Goal: Task Accomplishment & Management: Use online tool/utility

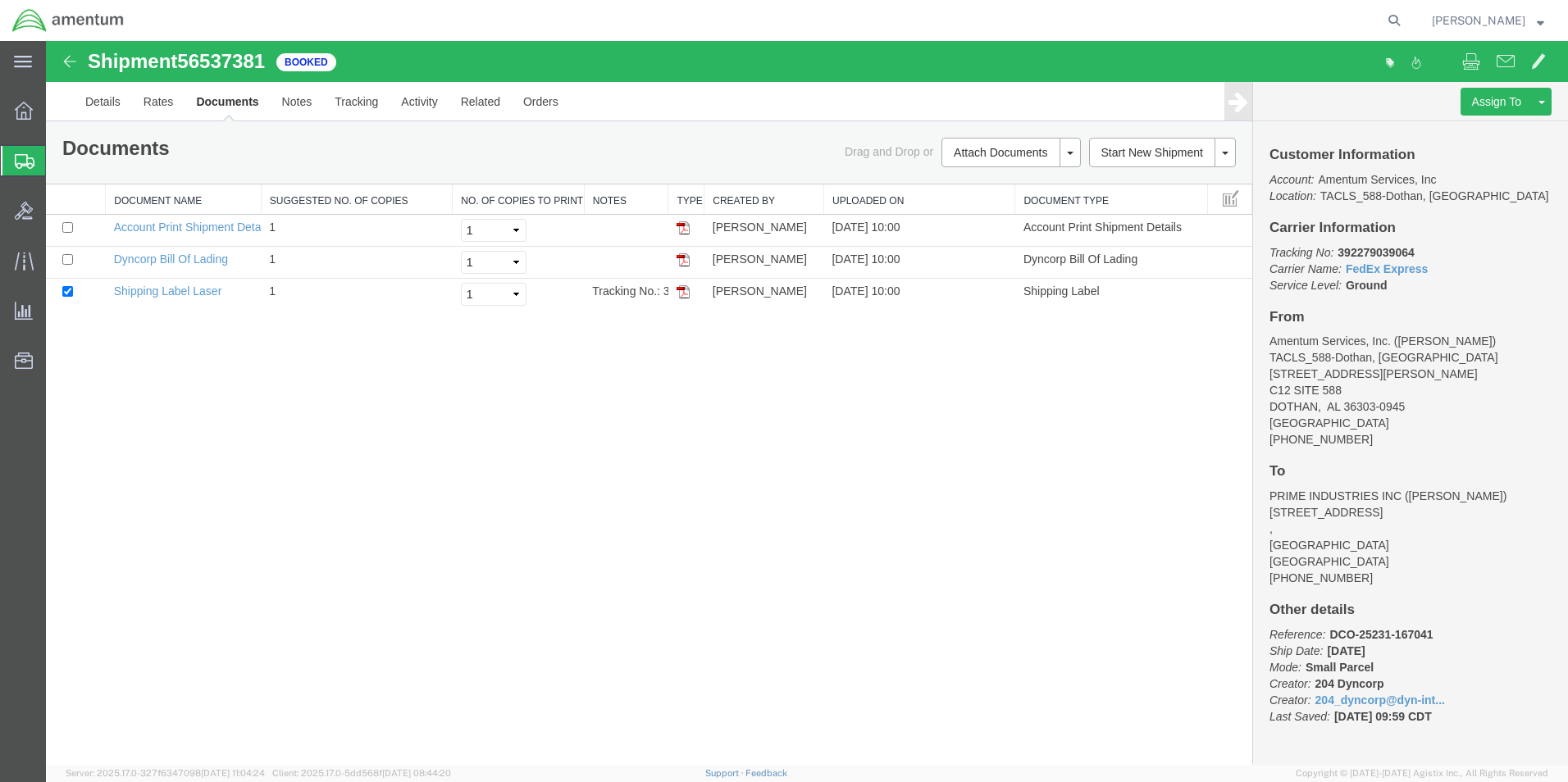
click at [0, 0] on span "Shipment Manager" at bounding box center [0, 0] width 0 height 0
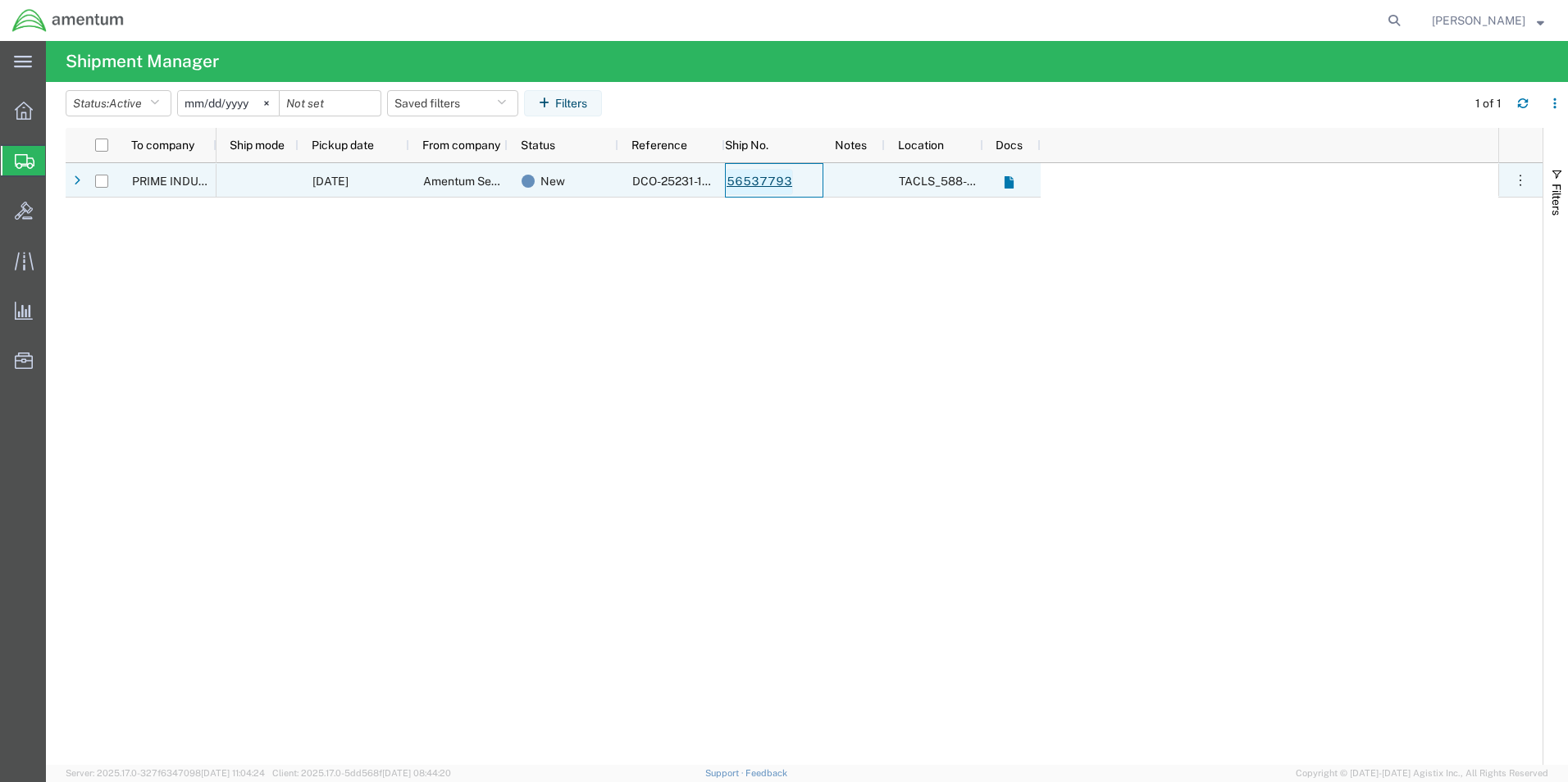
click at [771, 181] on link "56537793" at bounding box center [760, 182] width 67 height 27
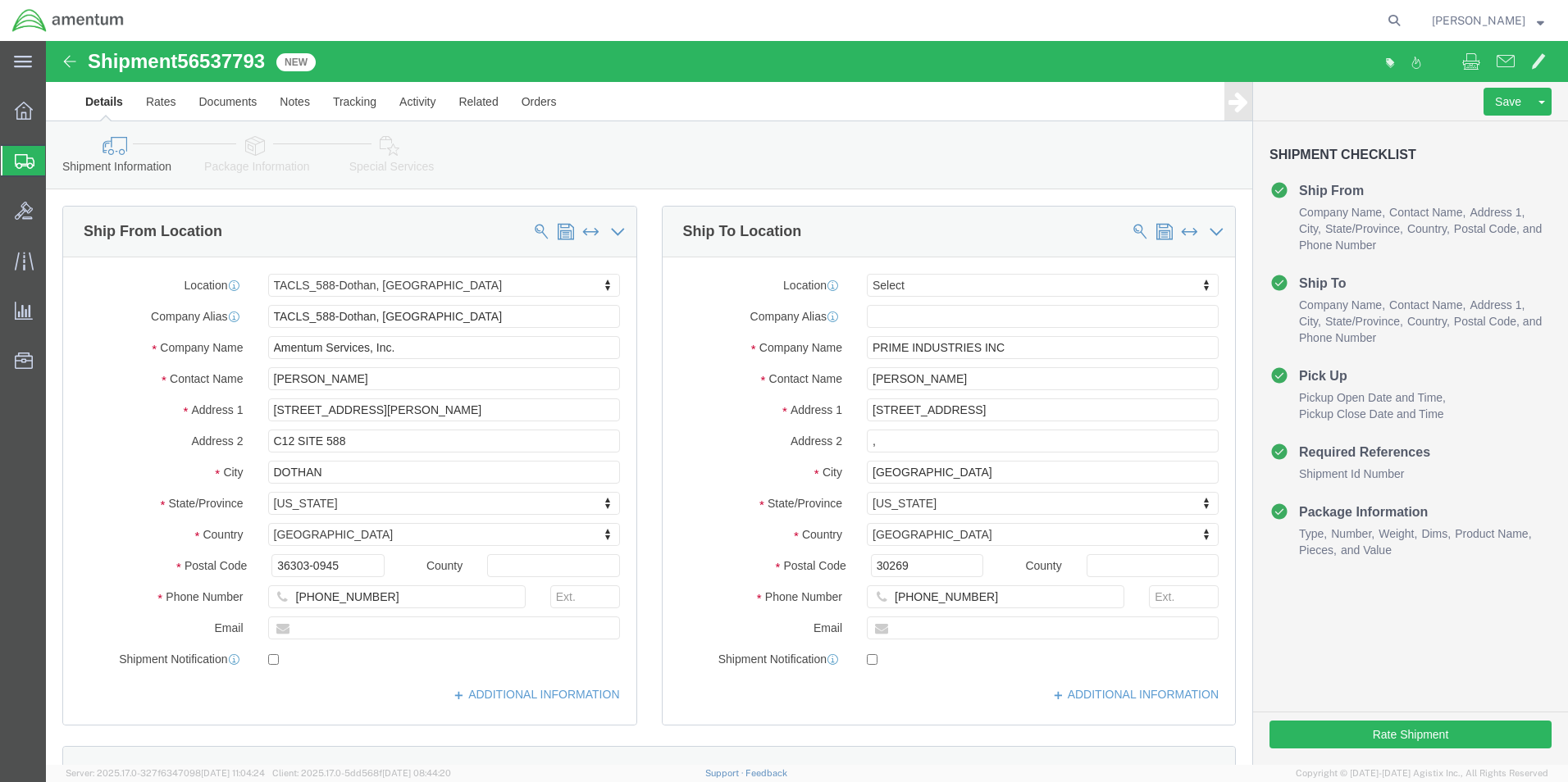
select select "42706"
select select
click button "Rate Shipment"
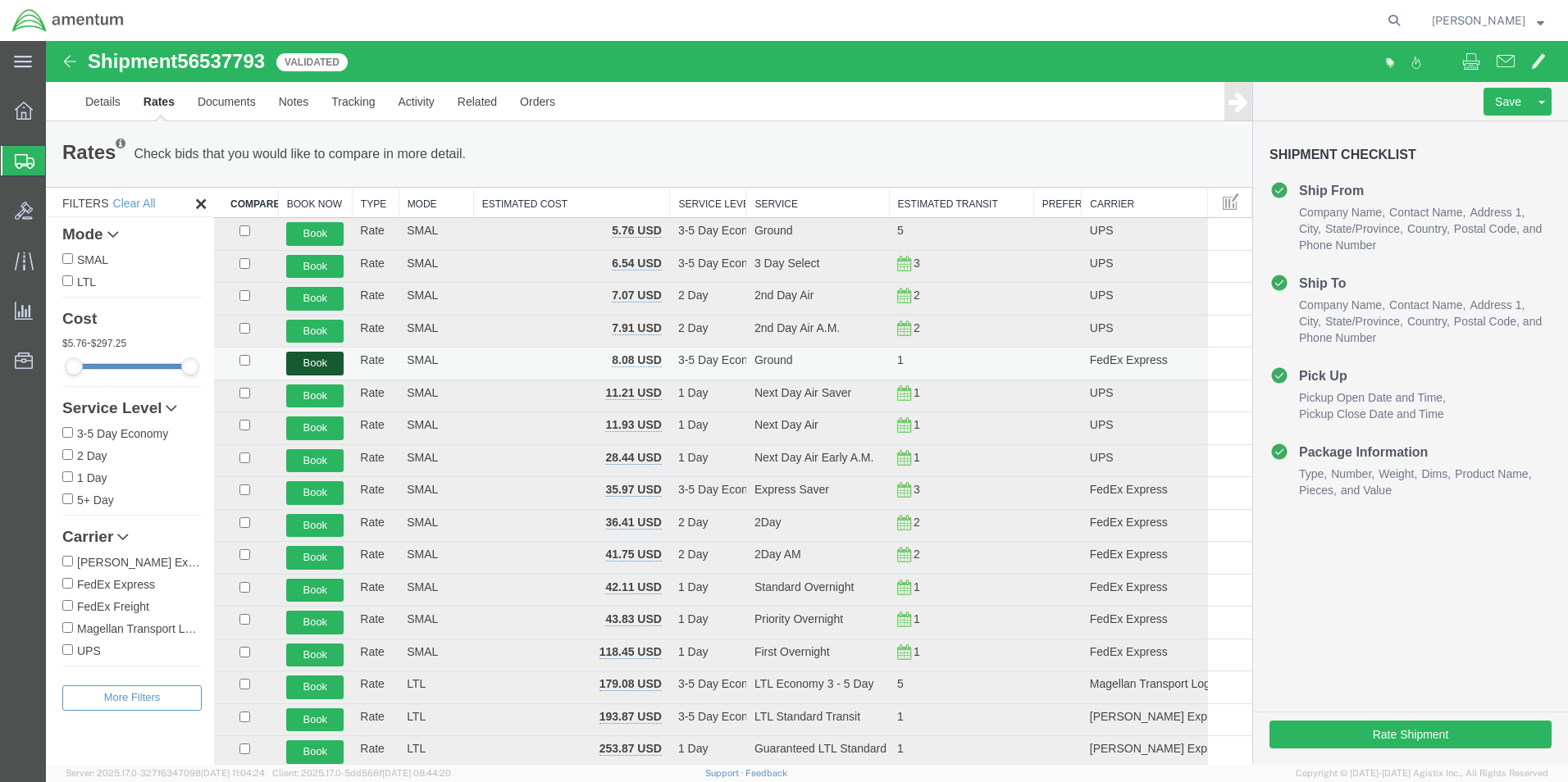
click at [318, 360] on button "Book" at bounding box center [315, 364] width 58 height 24
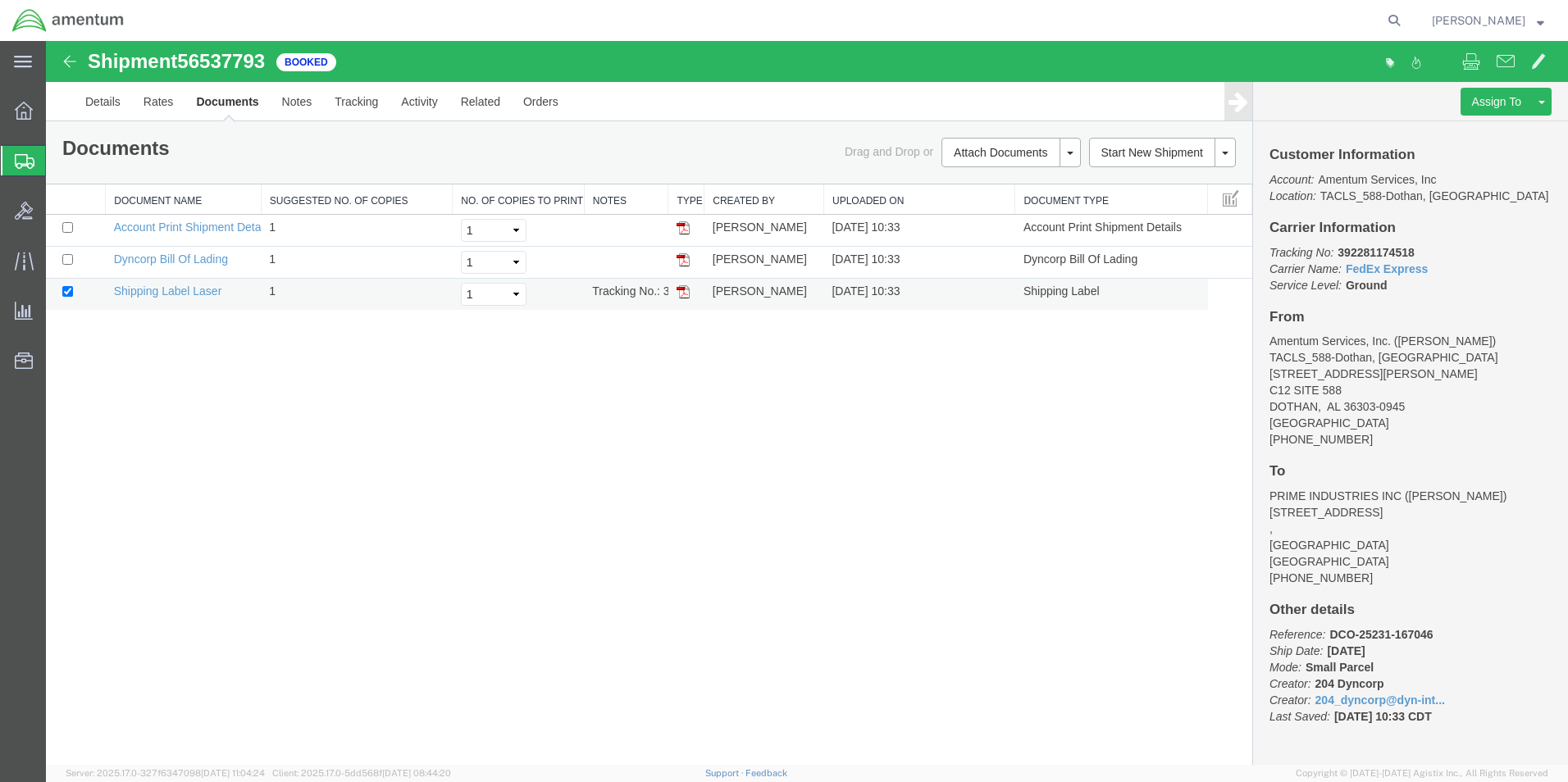
click at [166, 280] on td "Shipping Label Laser" at bounding box center [183, 294] width 156 height 32
click at [166, 289] on link "Shipping Label Laser" at bounding box center [168, 291] width 108 height 13
click at [1485, 19] on span "[PERSON_NAME]" at bounding box center [1478, 20] width 94 height 18
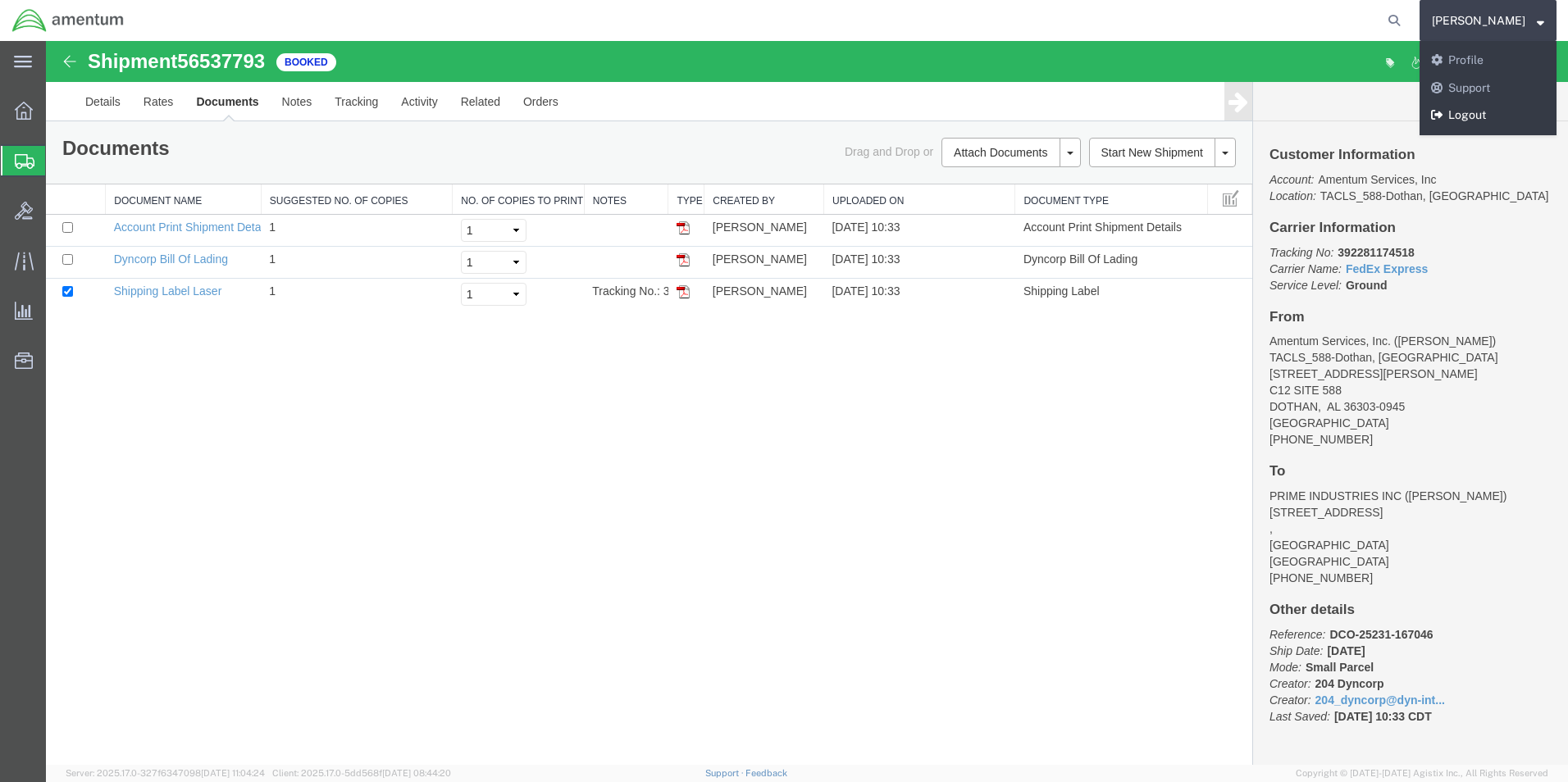
click at [1462, 113] on link "Logout" at bounding box center [1488, 115] width 137 height 28
